Goal: Task Accomplishment & Management: Complete application form

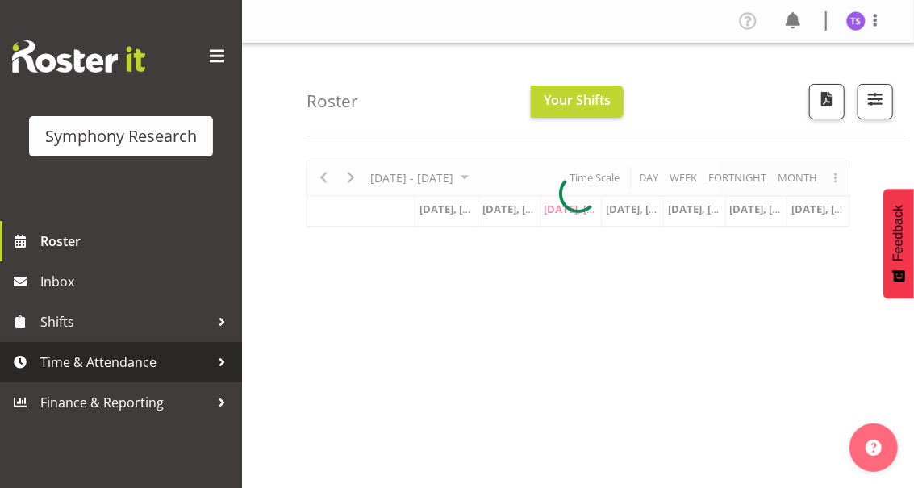
click at [101, 365] on span "Time & Attendance" at bounding box center [124, 362] width 169 height 24
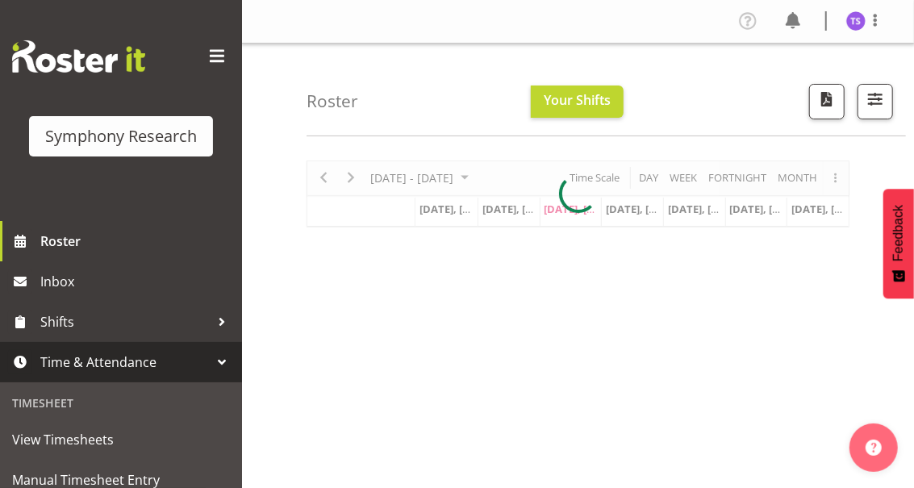
scroll to position [107, 0]
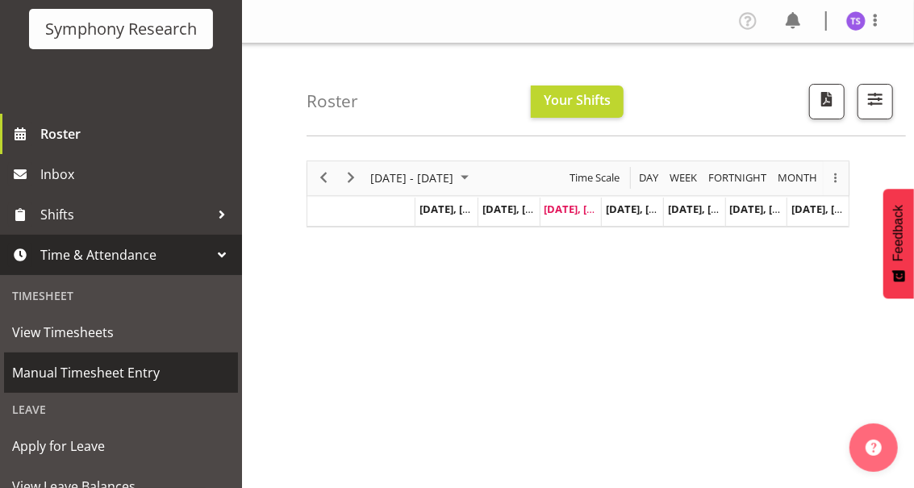
click at [128, 376] on span "Manual Timesheet Entry" at bounding box center [121, 372] width 218 height 24
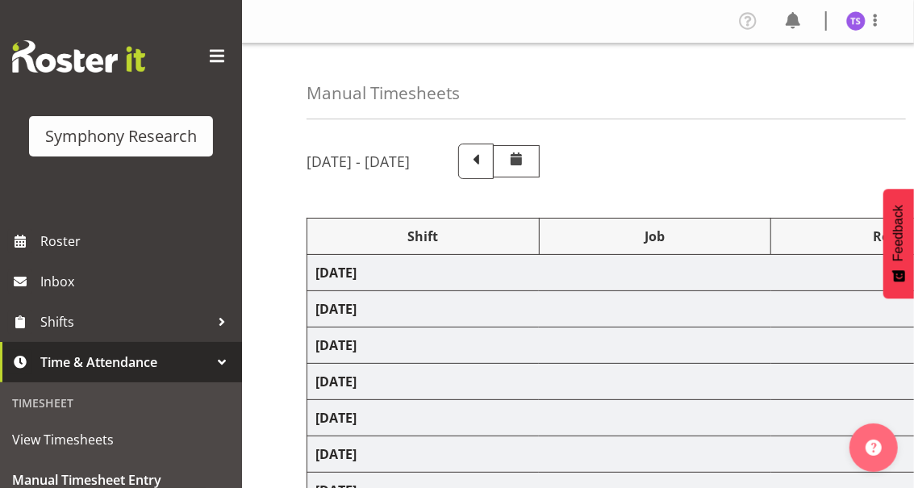
select select "32690"
select select "9636"
select select "32690"
select select "9636"
select select "47"
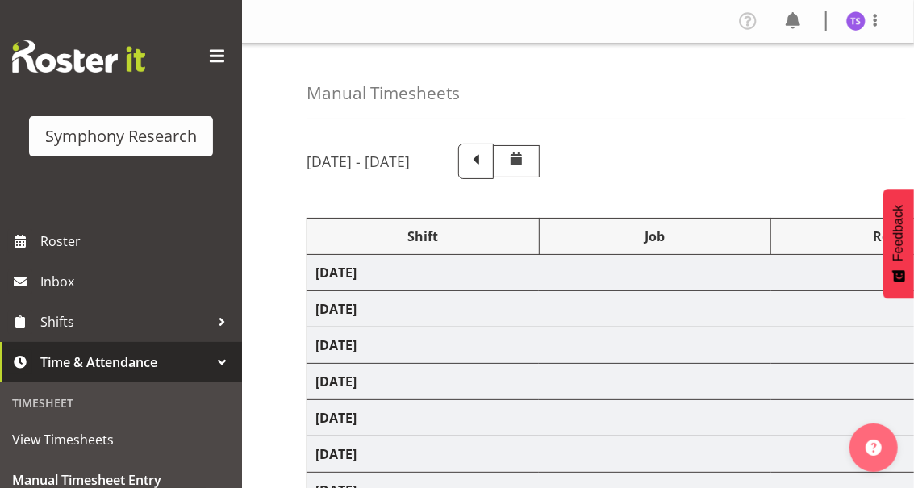
select select "32690"
select select "9636"
select select "47"
select select "32690"
select select "9636"
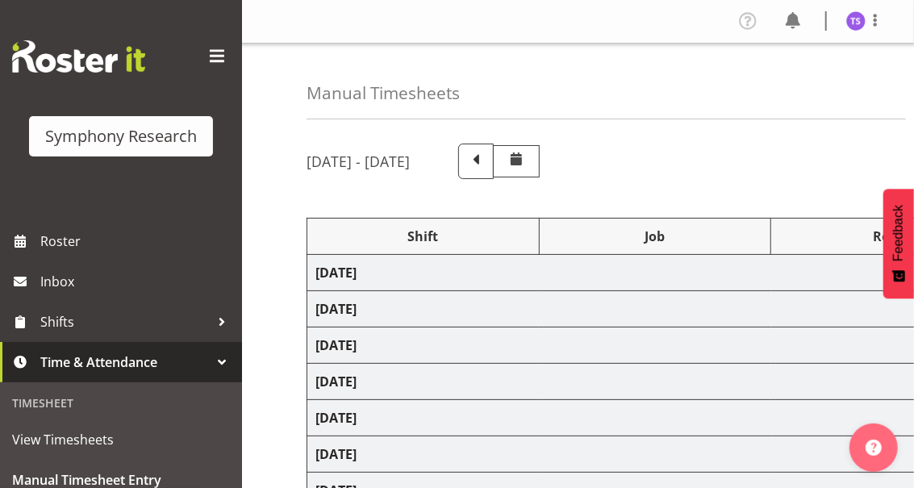
select select "47"
select select "32690"
select select "9636"
select select "47"
select select "48116"
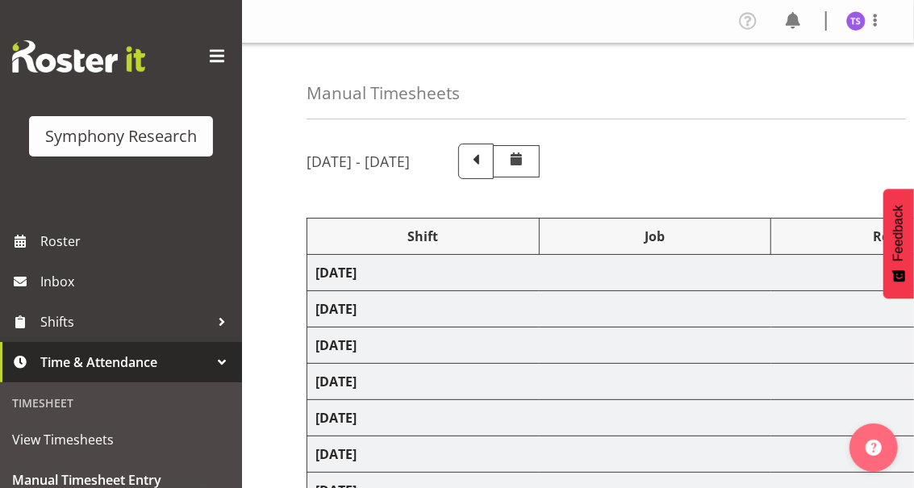
select select "10239"
select select "47"
select select "26078"
select select "10239"
select select "47"
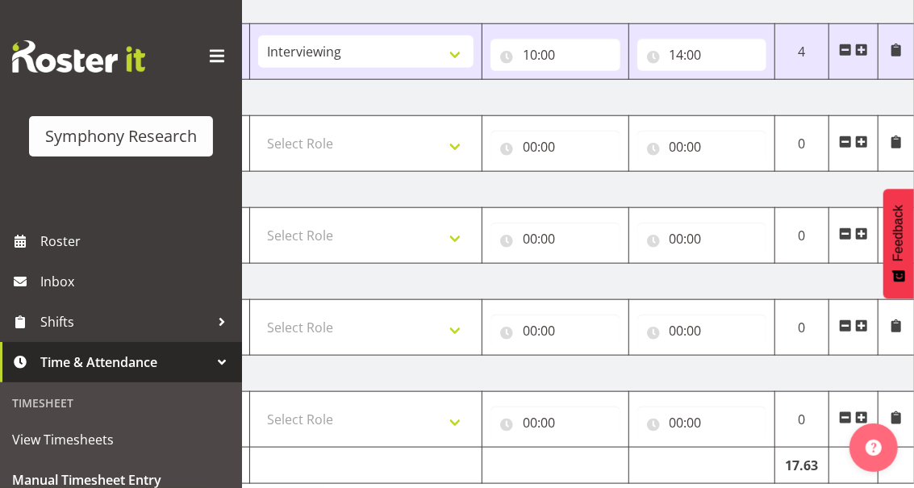
scroll to position [616, 0]
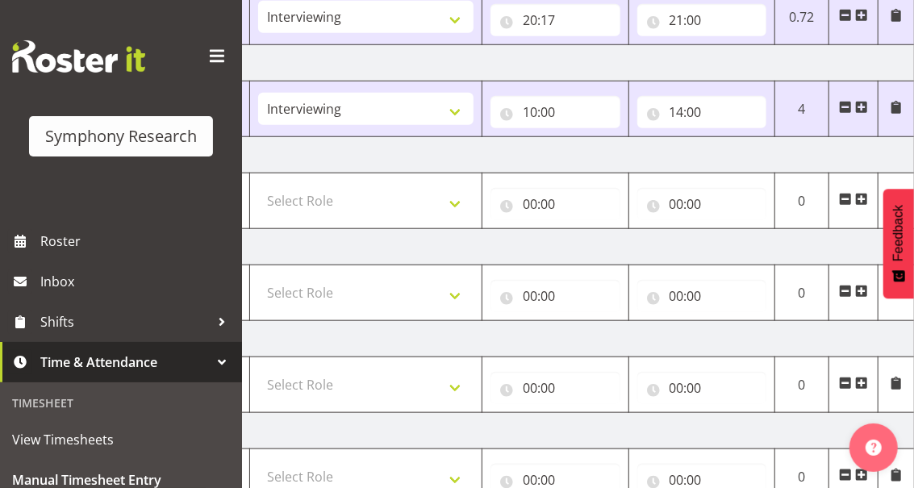
click at [860, 103] on span at bounding box center [861, 107] width 13 height 13
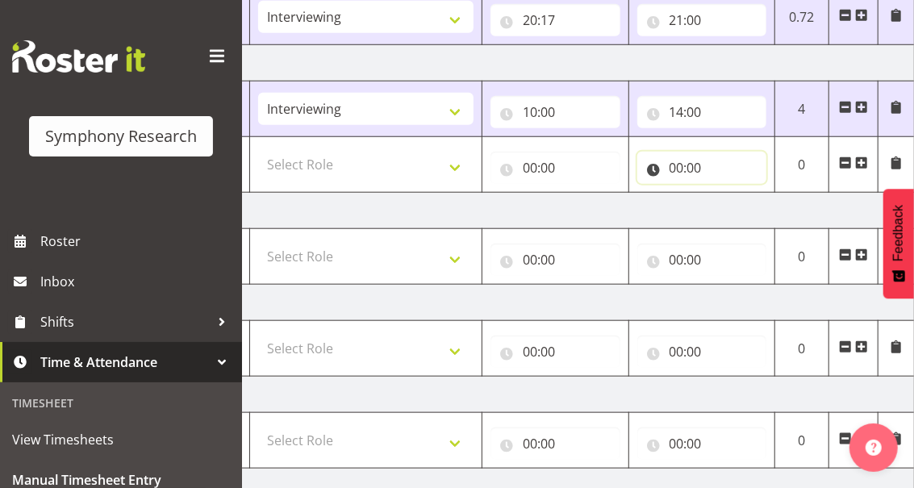
click at [678, 172] on input "00:00" at bounding box center [702, 168] width 130 height 32
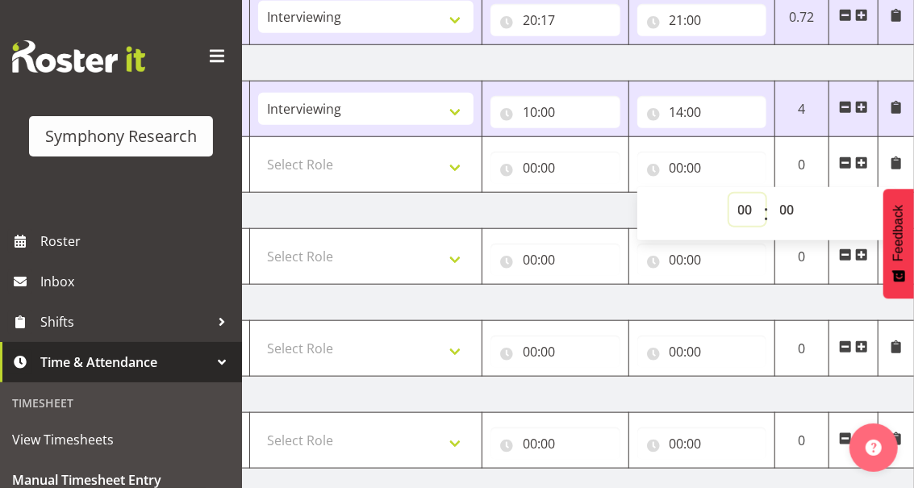
click at [744, 211] on select "00 01 02 03 04 05 06 07 08 09 10 11 12 13 14 15 16 17 18 19 20 21 22 23" at bounding box center [747, 210] width 36 height 32
select select "21"
click at [729, 194] on select "00 01 02 03 04 05 06 07 08 09 10 11 12 13 14 15 16 17 18 19 20 21 22 23" at bounding box center [747, 210] width 36 height 32
type input "21:00"
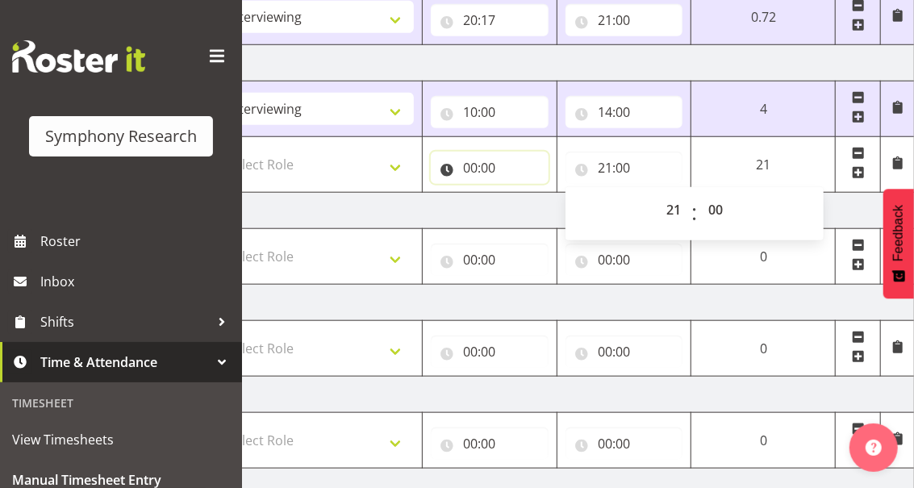
click at [465, 173] on input "00:00" at bounding box center [490, 168] width 118 height 32
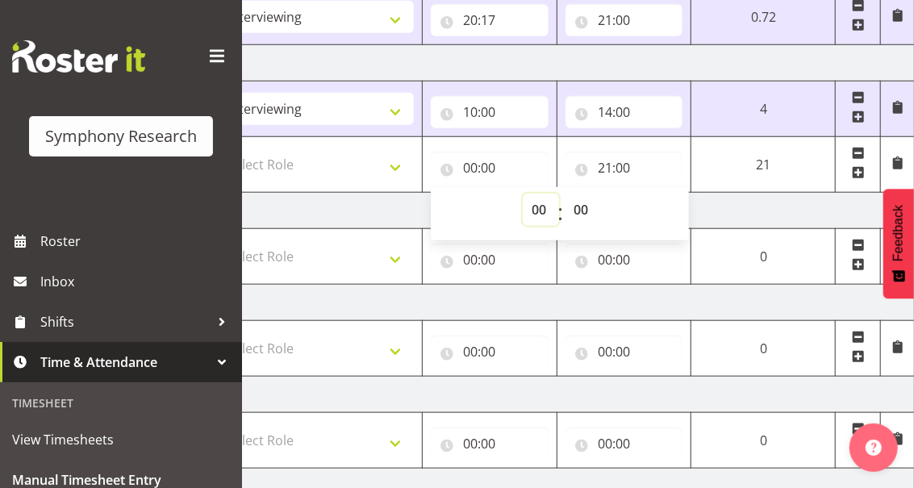
click at [534, 214] on select "00 01 02 03 04 05 06 07 08 09 10 11 12 13 14 15 16 17 18 19 20 21 22 23" at bounding box center [541, 210] width 36 height 32
select select "17"
click at [559, 194] on select "00 01 02 03 04 05 06 07 08 09 10 11 12 13 14 15 16 17 18 19 20 21 22 23" at bounding box center [541, 210] width 36 height 32
type input "17:00"
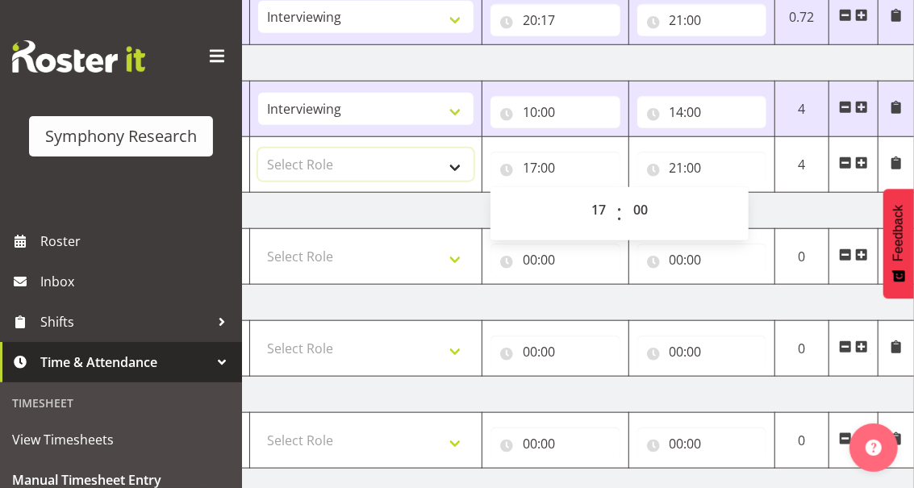
click at [452, 164] on select "Select Role Briefing Interviewing" at bounding box center [365, 164] width 215 height 32
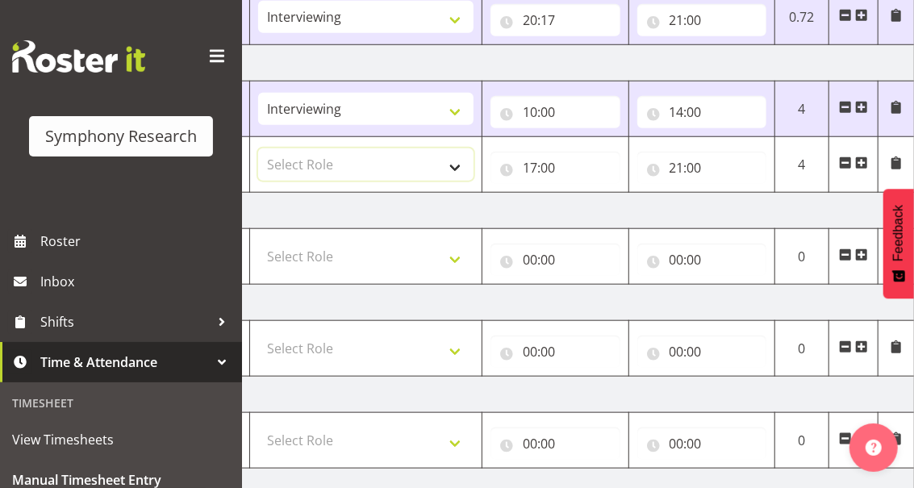
select select "47"
click at [258, 148] on select "Select Role Briefing Interviewing" at bounding box center [365, 164] width 215 height 32
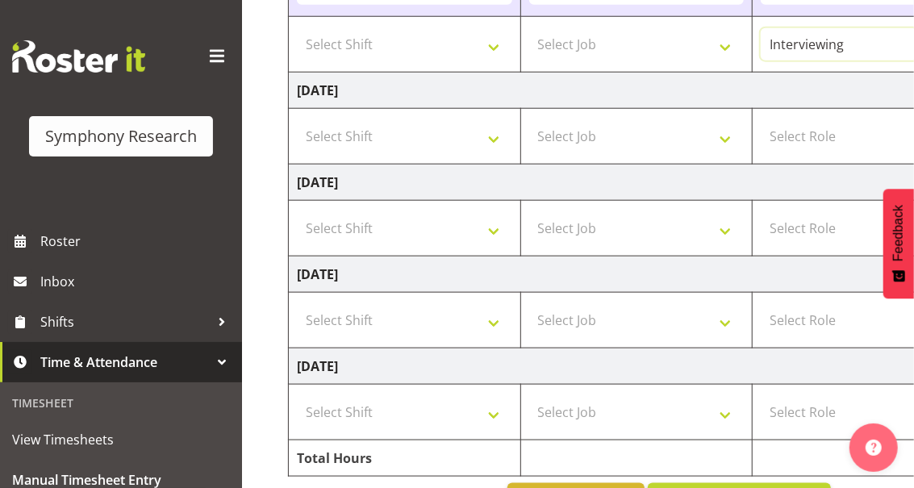
scroll to position [671, 0]
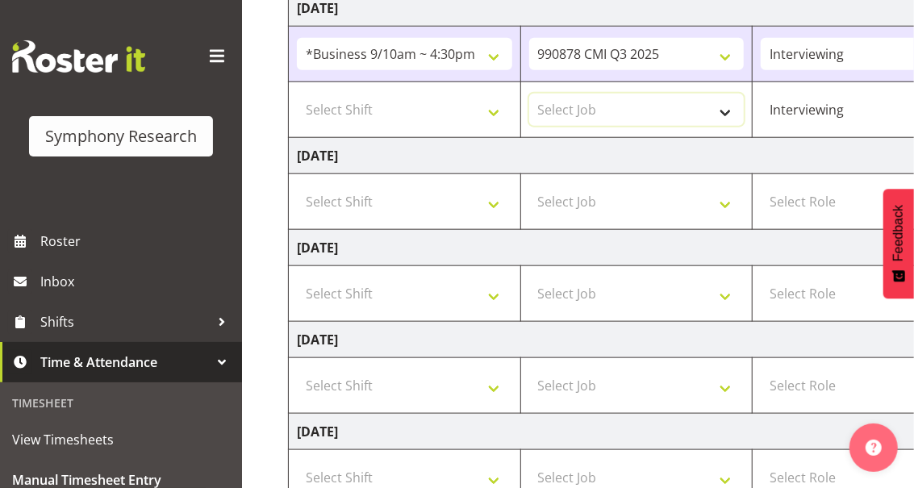
click at [724, 106] on select "Select Job 550060 IF Admin 553492 World Poll Aus Wave 2 Main 2025 553500 BFM Ju…" at bounding box center [636, 110] width 215 height 32
select select "10239"
click at [529, 94] on select "Select Job 550060 IF Admin 553492 World Poll Aus Wave 2 Main 2025 553500 BFM Ju…" at bounding box center [636, 110] width 215 height 32
click at [487, 107] on select "Select Shift !!Project Briefing (Job to be assigned) !!Weekend Residential (Ros…" at bounding box center [404, 110] width 215 height 32
select select "13886"
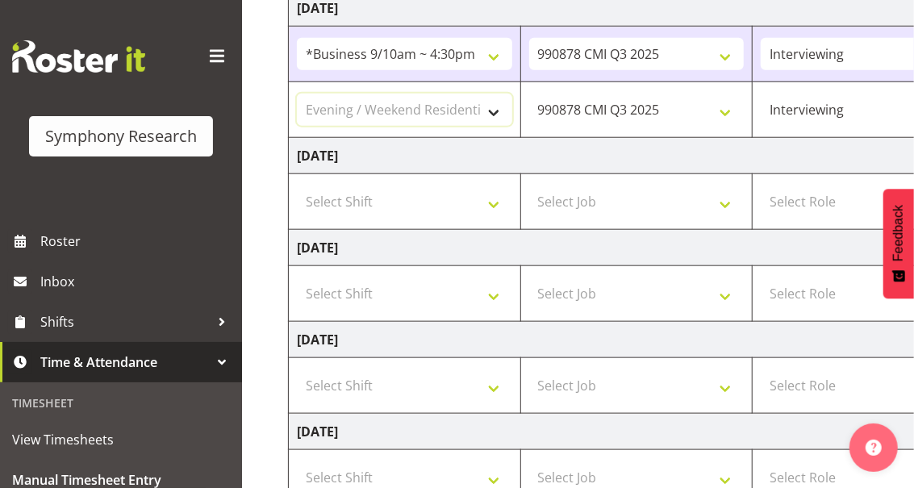
click at [297, 94] on select "Select Shift !!Project Briefing (Job to be assigned) !!Weekend Residential (Ros…" at bounding box center [404, 110] width 215 height 32
click at [487, 110] on select "!!Project Briefing (Job to be assigned) !!Weekend Residential (Roster IT Shift …" at bounding box center [404, 110] width 215 height 32
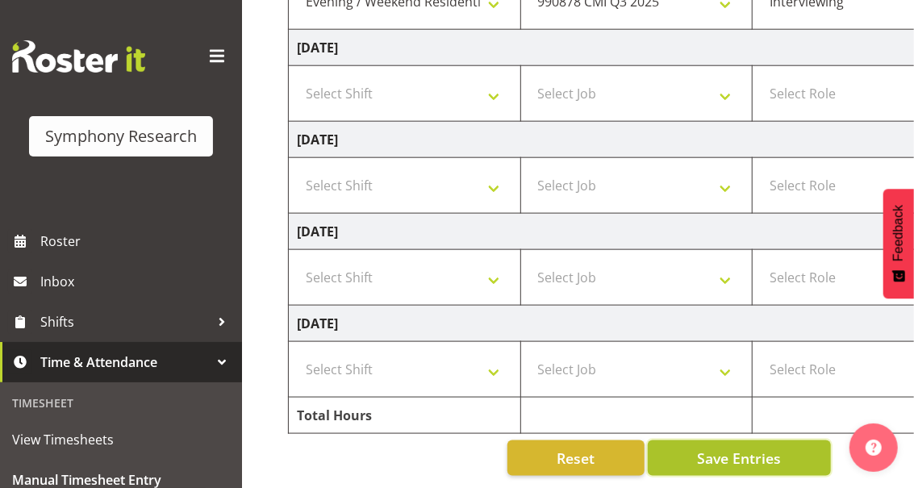
click at [707, 456] on span "Save Entries" at bounding box center [739, 458] width 84 height 21
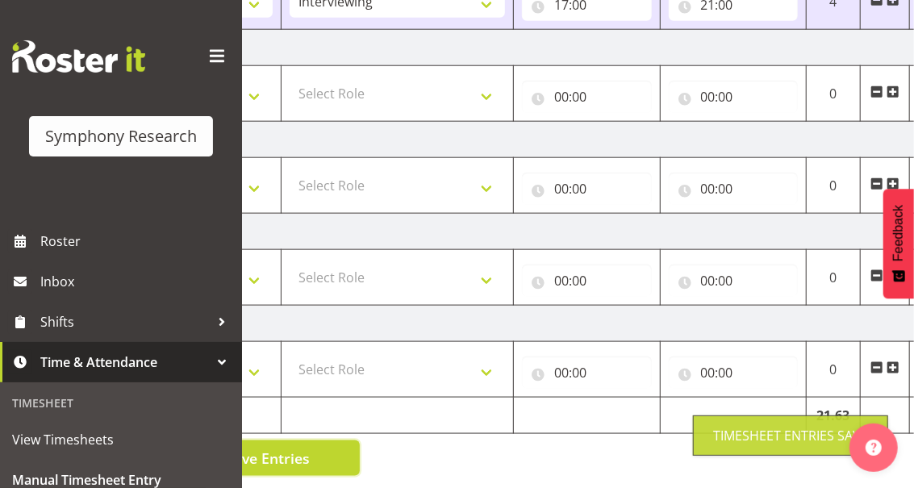
scroll to position [0, 521]
